Goal: Task Accomplishment & Management: Manage account settings

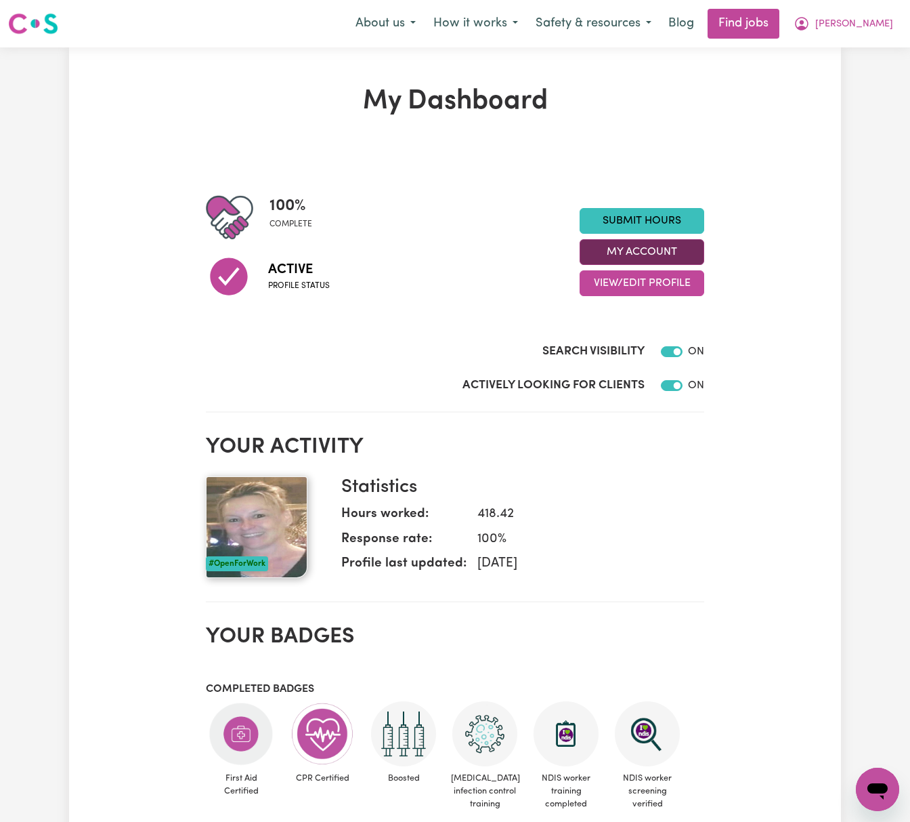
click at [667, 244] on button "My Account" at bounding box center [642, 252] width 125 height 26
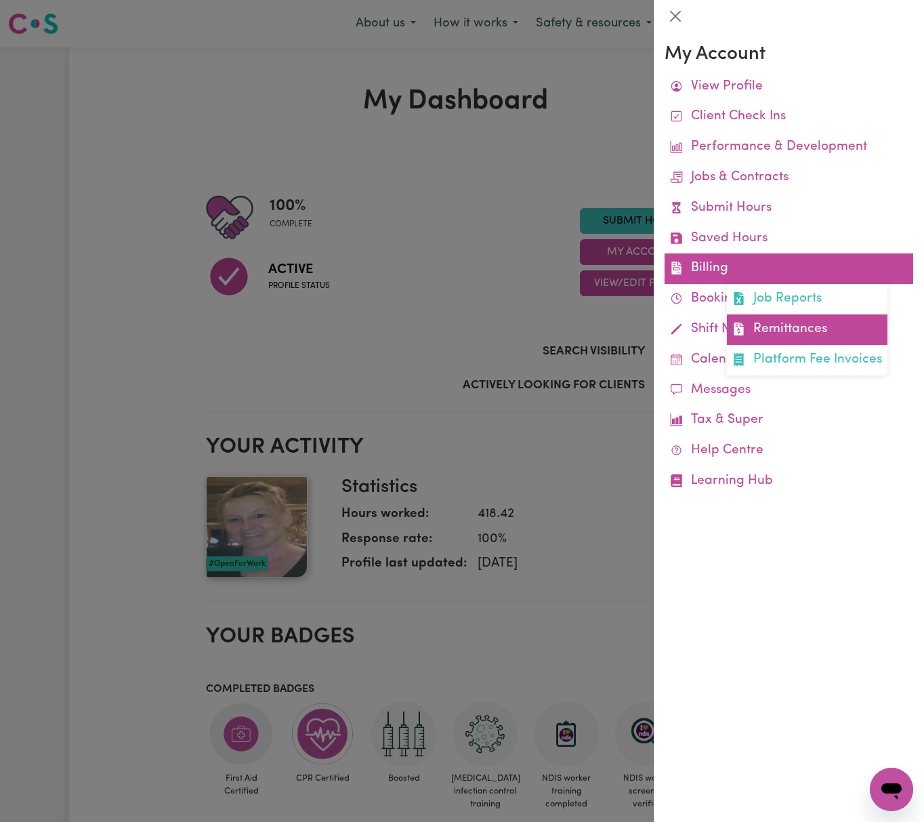
click at [767, 329] on link "Remittances" at bounding box center [807, 329] width 161 height 30
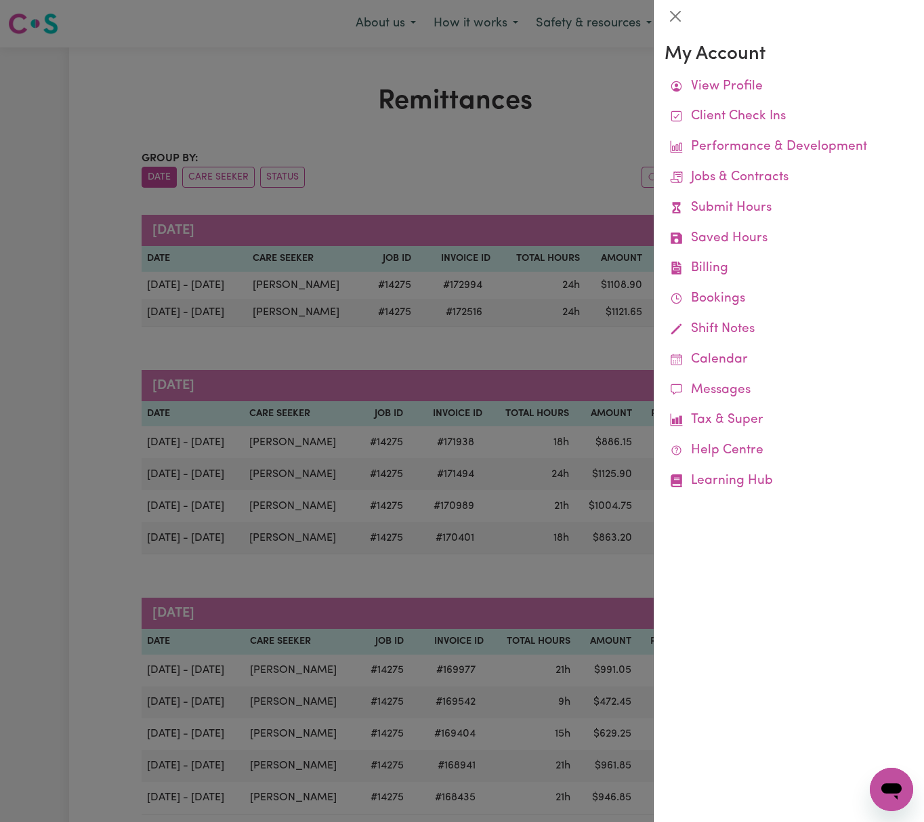
click at [477, 163] on div at bounding box center [462, 411] width 924 height 822
